Goal: Transaction & Acquisition: Complete application form

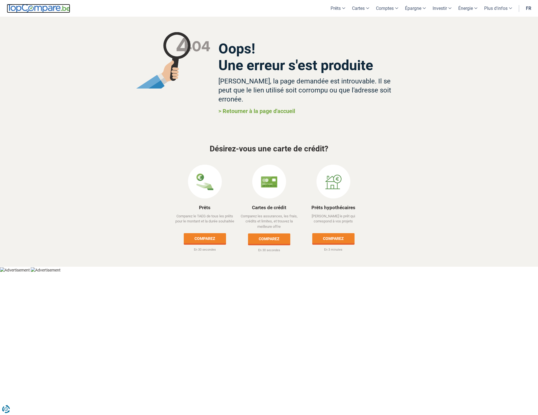
click at [63, 7] on img at bounding box center [38, 8] width 63 height 9
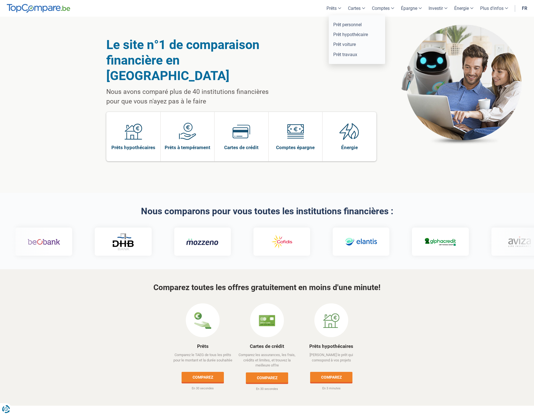
drag, startPoint x: 332, startPoint y: 2, endPoint x: 331, endPoint y: 5, distance: 3.2
click at [332, 2] on link "Prêts" at bounding box center [333, 8] width 21 height 17
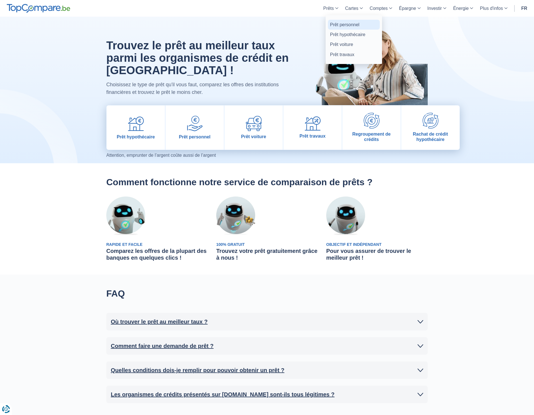
click at [334, 26] on link "Prêt personnel" at bounding box center [354, 25] width 52 height 10
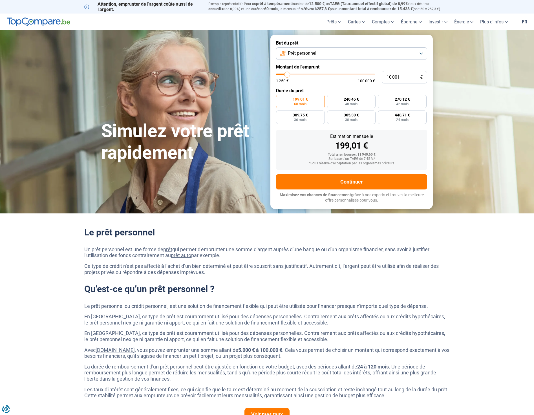
click at [350, 195] on p "Maximisez vos chances de financement grâce à nos experts et trouvez la meilleur…" at bounding box center [351, 197] width 151 height 11
click at [348, 184] on button "Continuer" at bounding box center [351, 181] width 151 height 15
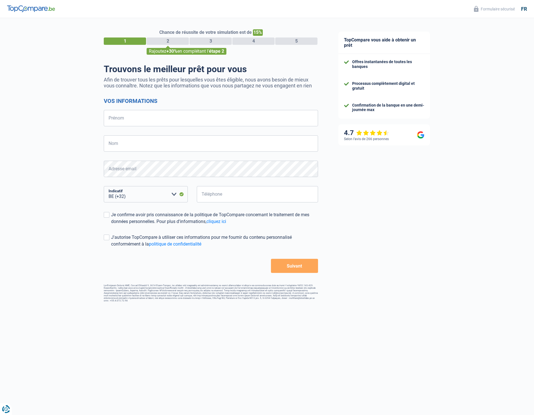
select select "32"
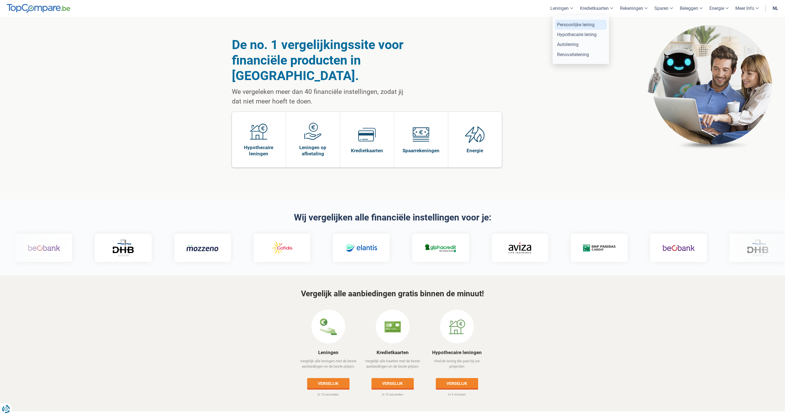
click at [569, 26] on link "Persoonlijke lening" at bounding box center [581, 25] width 52 height 10
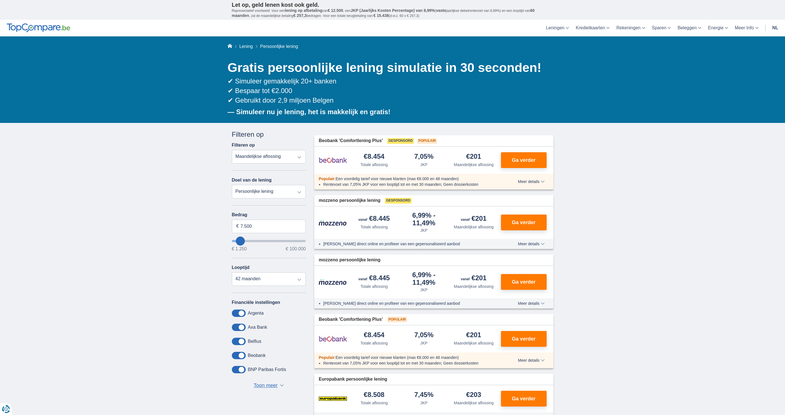
click at [775, 27] on link "nl" at bounding box center [775, 28] width 13 height 17
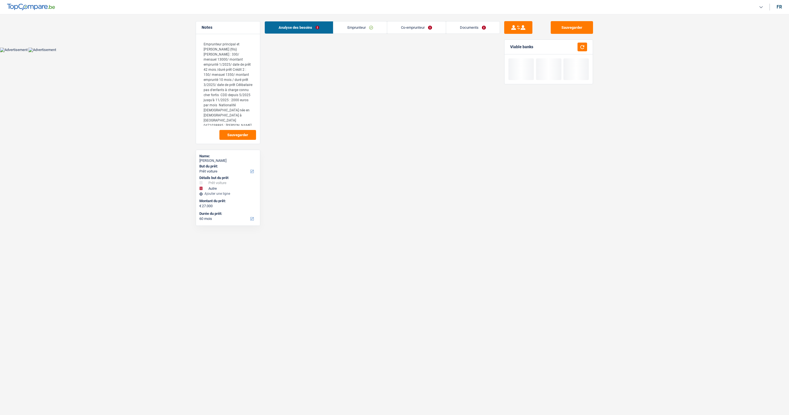
select select "car"
select select "other"
select select "60"
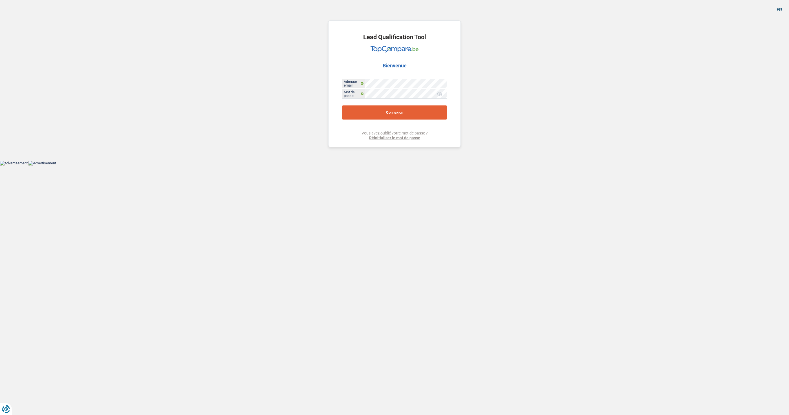
click at [407, 110] on button "Connexion" at bounding box center [394, 112] width 105 height 14
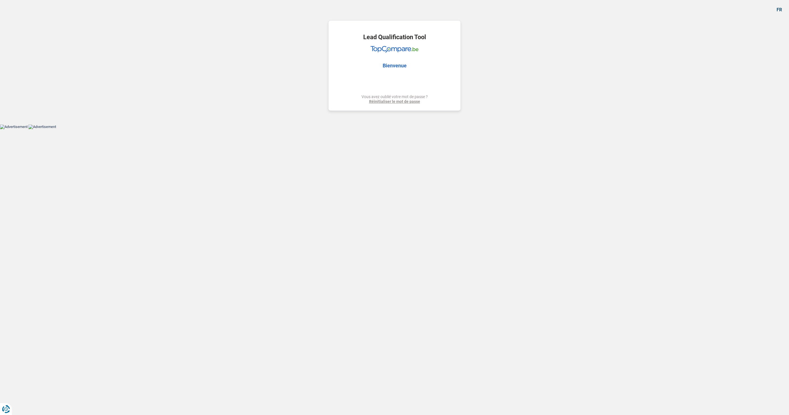
select select "car"
select select "other"
select select "60"
select select "car"
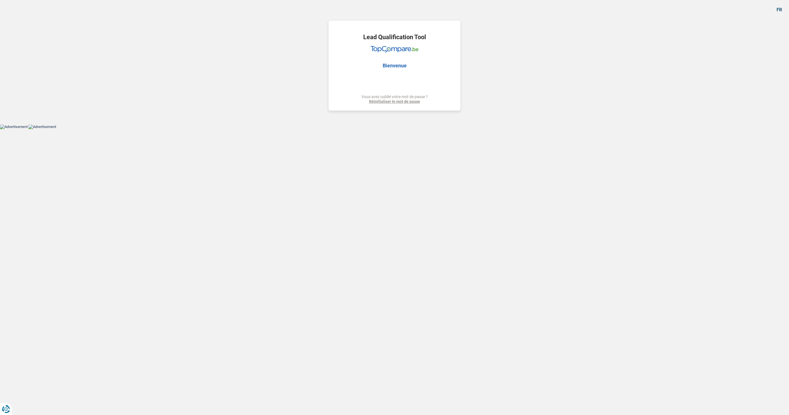
select select "car"
select select "false"
select select "other"
select select "60"
select select "mutuality"
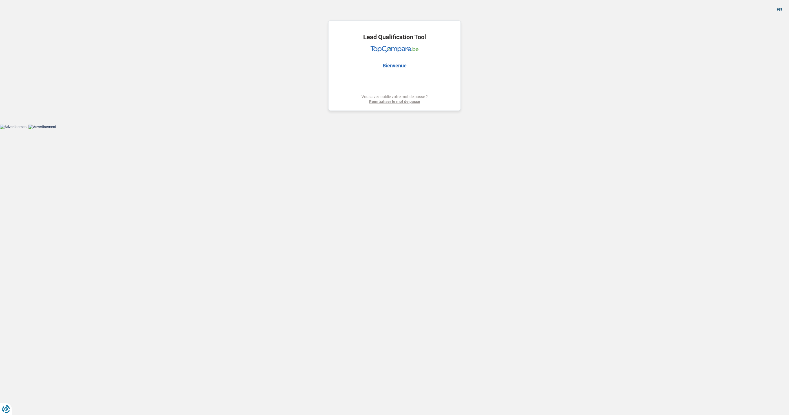
select select "independent"
select select "familyAllowances"
select select "mutualityIndemnity"
select select "netSalary"
select select "liveWithParents"
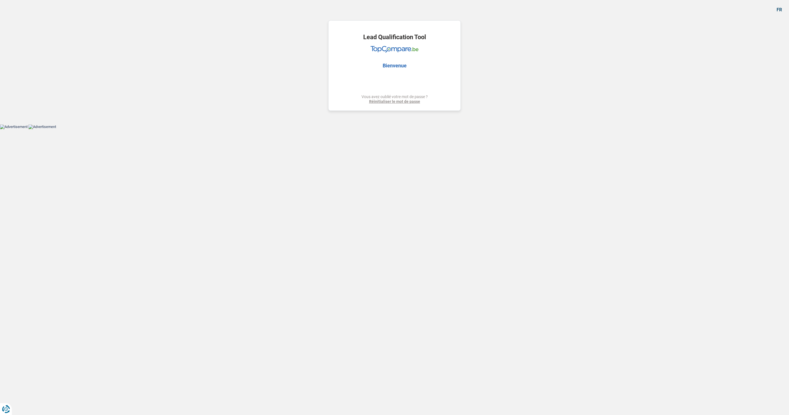
select select "car"
select select "false"
select select "other"
select select "60"
